Goal: Information Seeking & Learning: Check status

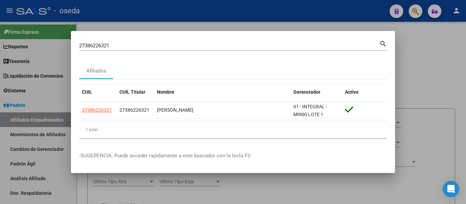
scroll to position [34, 0]
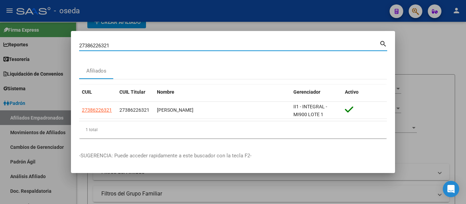
drag, startPoint x: 133, startPoint y: 44, endPoint x: 0, endPoint y: 27, distance: 134.6
click at [0, 27] on div "27386226321 Buscar (apellido, dni, cuil, nro traspaso, cuit, obra social) searc…" at bounding box center [233, 102] width 466 height 204
paste input "0172860363"
type input "20172860363"
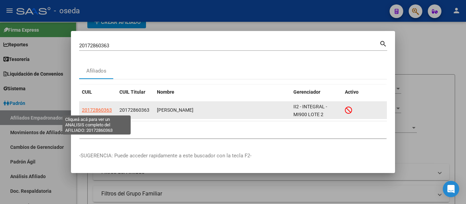
click at [104, 112] on span "20172860363" at bounding box center [97, 109] width 30 height 5
type textarea "20172860363"
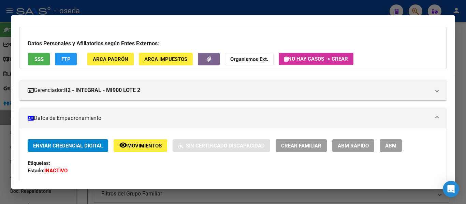
scroll to position [68, 0]
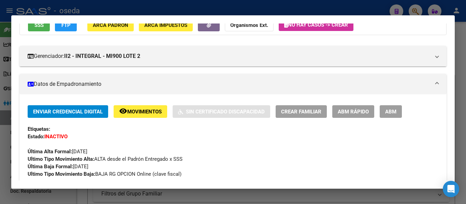
click at [128, 112] on span "Movimientos" at bounding box center [144, 112] width 34 height 6
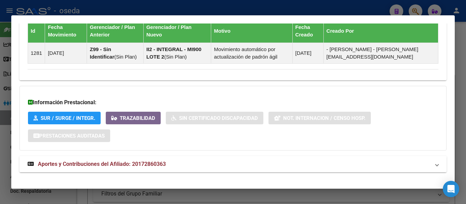
scroll to position [499, 0]
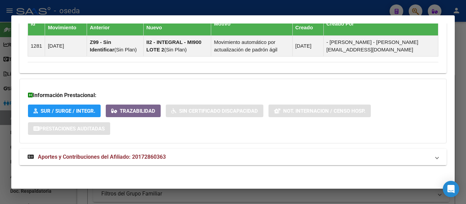
click at [129, 156] on span "Aportes y Contribuciones del Afiliado: 20172860363" at bounding box center [102, 157] width 128 height 6
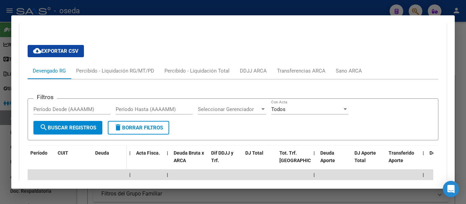
scroll to position [709, 0]
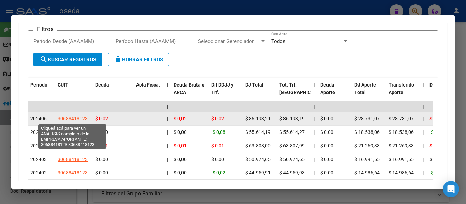
click at [79, 120] on span "30688418123" at bounding box center [73, 118] width 30 height 5
type textarea "30688418123"
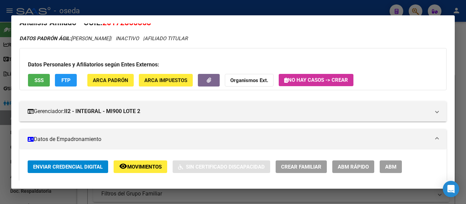
scroll to position [0, 0]
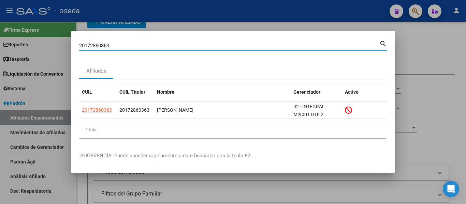
drag, startPoint x: 111, startPoint y: 45, endPoint x: 0, endPoint y: 34, distance: 111.1
click at [0, 34] on div "20172860363 Buscar (apellido, dni, cuil, nro traspaso, cuit, obra social) searc…" at bounding box center [233, 102] width 466 height 204
paste input "3068841812"
type input "30688418123"
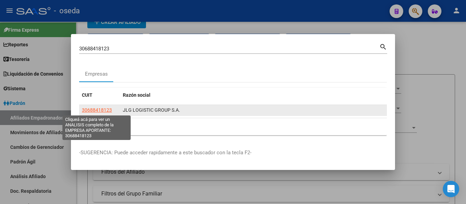
click at [102, 111] on span "30688418123" at bounding box center [97, 109] width 30 height 5
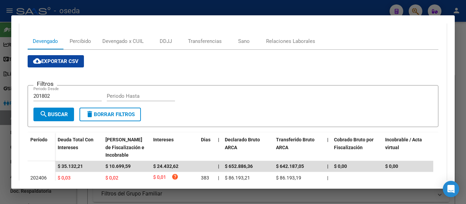
scroll to position [102, 0]
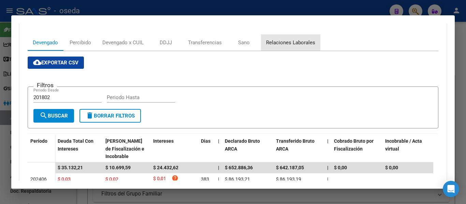
click at [298, 44] on div "Relaciones Laborales" at bounding box center [290, 43] width 49 height 8
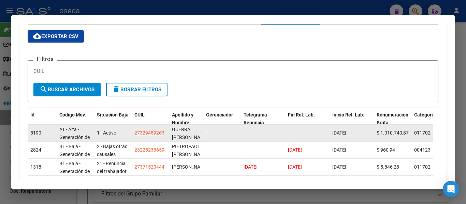
scroll to position [136, 0]
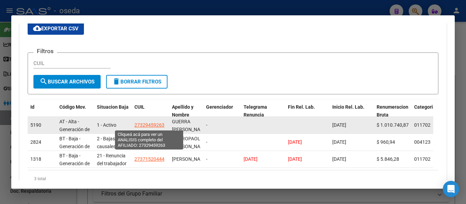
click at [160, 126] on span "27329459263" at bounding box center [149, 124] width 30 height 5
type textarea "27329459263"
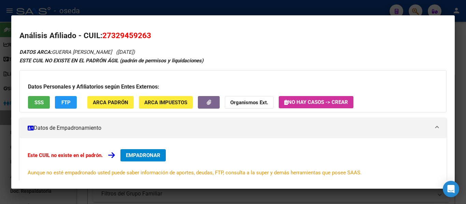
drag, startPoint x: 154, startPoint y: 34, endPoint x: 149, endPoint y: 48, distance: 14.8
click at [104, 36] on h2 "Análisis Afiliado - CUIL: 27329459263" at bounding box center [232, 36] width 427 height 12
copy span "27329459263"
click at [198, 33] on h2 "Análisis Afiliado - CUIL: 27329459263" at bounding box center [232, 36] width 427 height 12
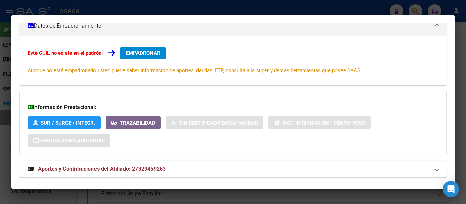
scroll to position [114, 0]
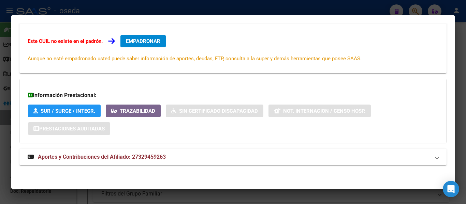
click at [118, 156] on span "Aportes y Contribuciones del Afiliado: 27329459263" at bounding box center [102, 157] width 128 height 6
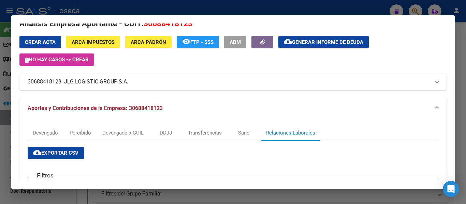
scroll to position [0, 0]
